Goal: Use online tool/utility

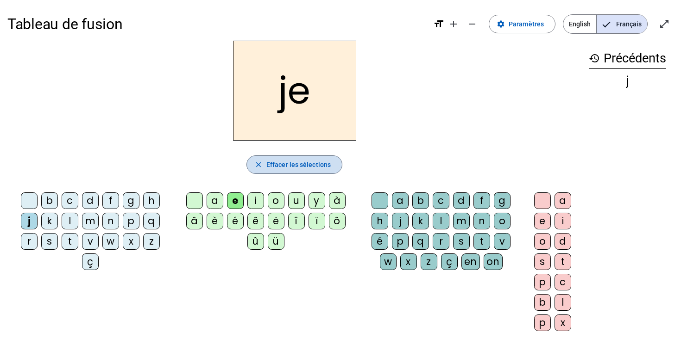
click at [258, 166] on mat-icon "close" at bounding box center [258, 165] width 8 height 8
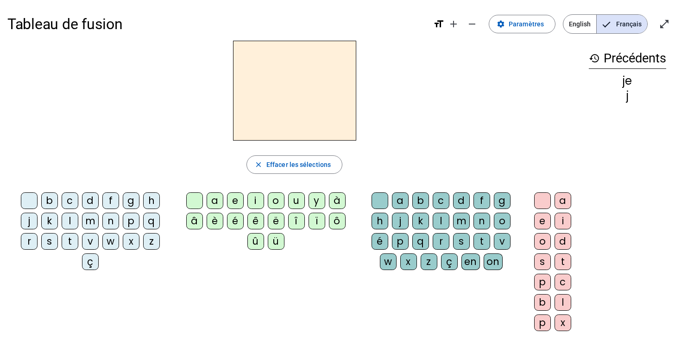
click at [27, 224] on div "j" at bounding box center [29, 221] width 17 height 17
click at [232, 203] on div "e" at bounding box center [235, 201] width 17 height 17
click at [285, 88] on h2 "je" at bounding box center [294, 91] width 123 height 100
click at [595, 59] on mat-icon "history" at bounding box center [593, 58] width 11 height 11
click at [284, 100] on h2 "je" at bounding box center [294, 91] width 123 height 100
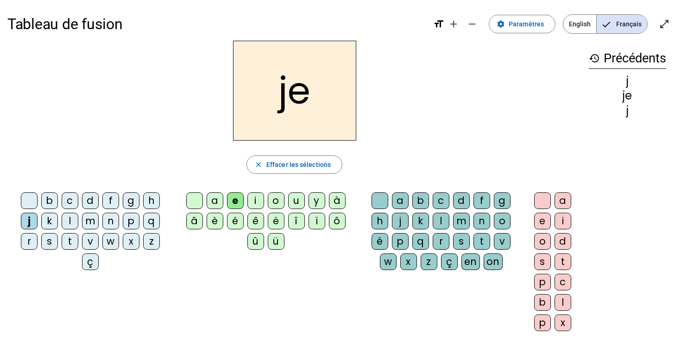
click at [284, 100] on h2 "je" at bounding box center [294, 91] width 123 height 100
click at [300, 96] on h2 "je" at bounding box center [294, 91] width 123 height 100
click at [88, 202] on div "d" at bounding box center [90, 201] width 17 height 17
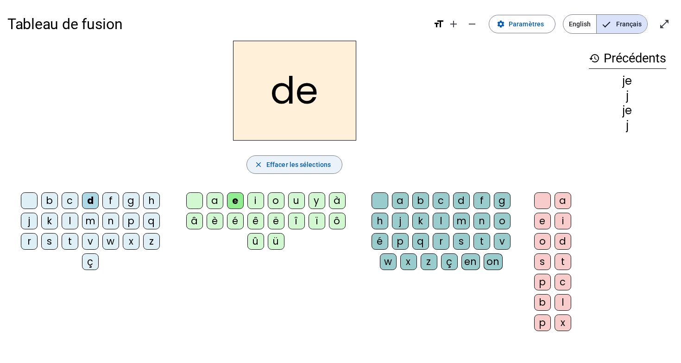
click at [262, 161] on mat-icon "close" at bounding box center [258, 165] width 8 height 8
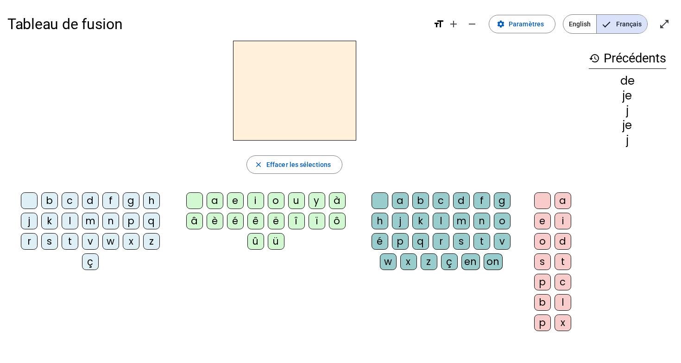
click at [593, 61] on mat-icon "history" at bounding box center [593, 58] width 11 height 11
